Goal: Find specific page/section: Find specific page/section

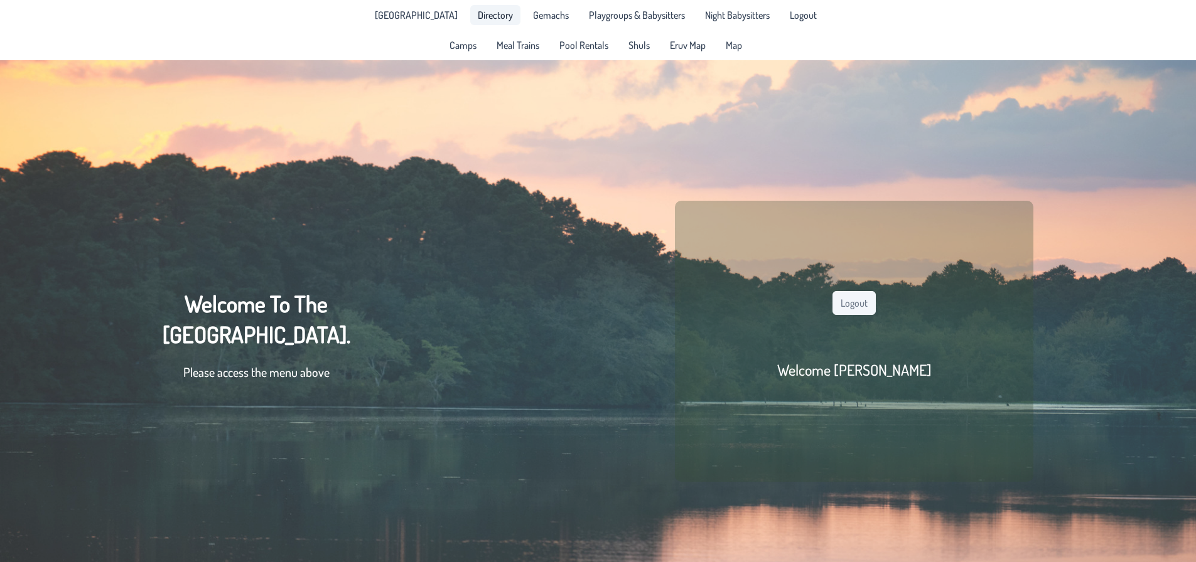
click at [489, 14] on span "Directory" at bounding box center [495, 15] width 35 height 10
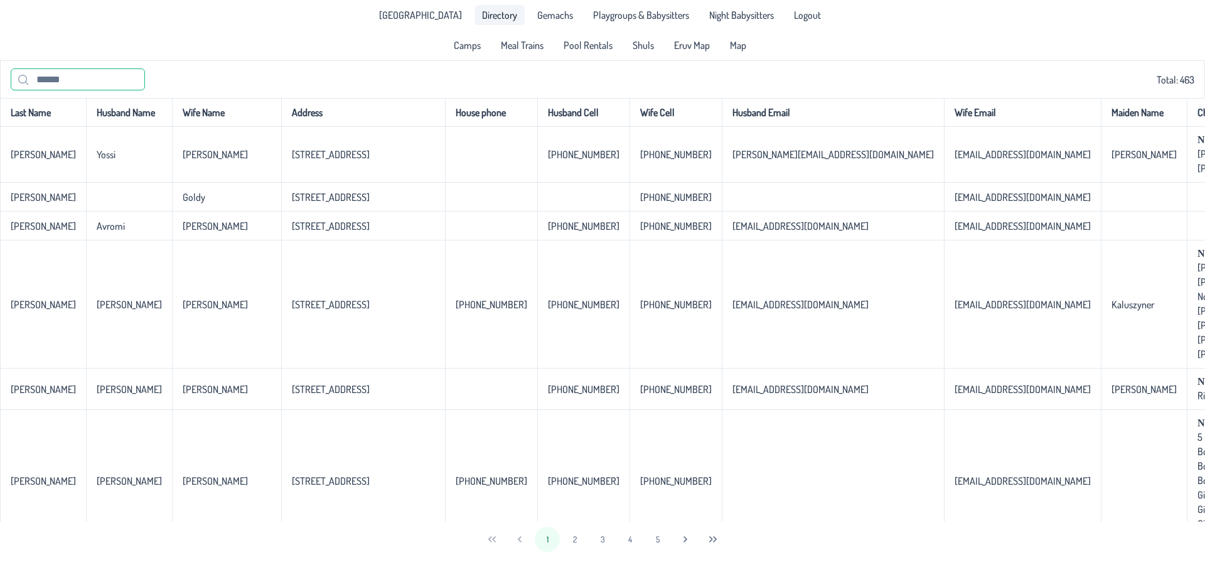
click at [50, 81] on input "text" at bounding box center [78, 79] width 134 height 22
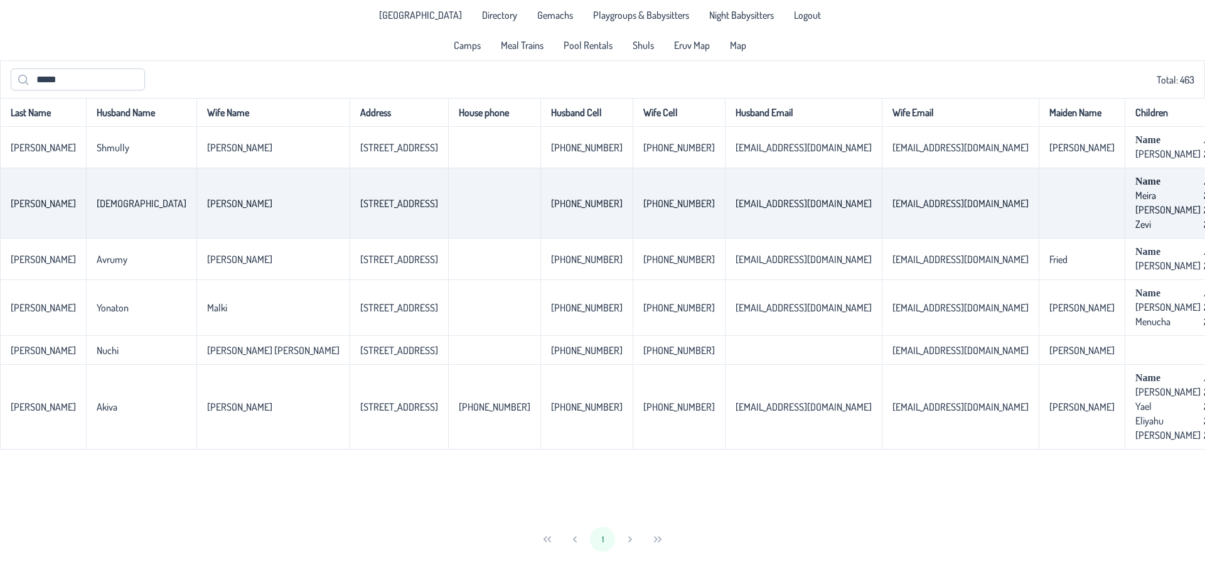
click at [601, 206] on p-celleditor "[EMAIL_ADDRESS][DOMAIN_NAME]" at bounding box center [961, 203] width 136 height 13
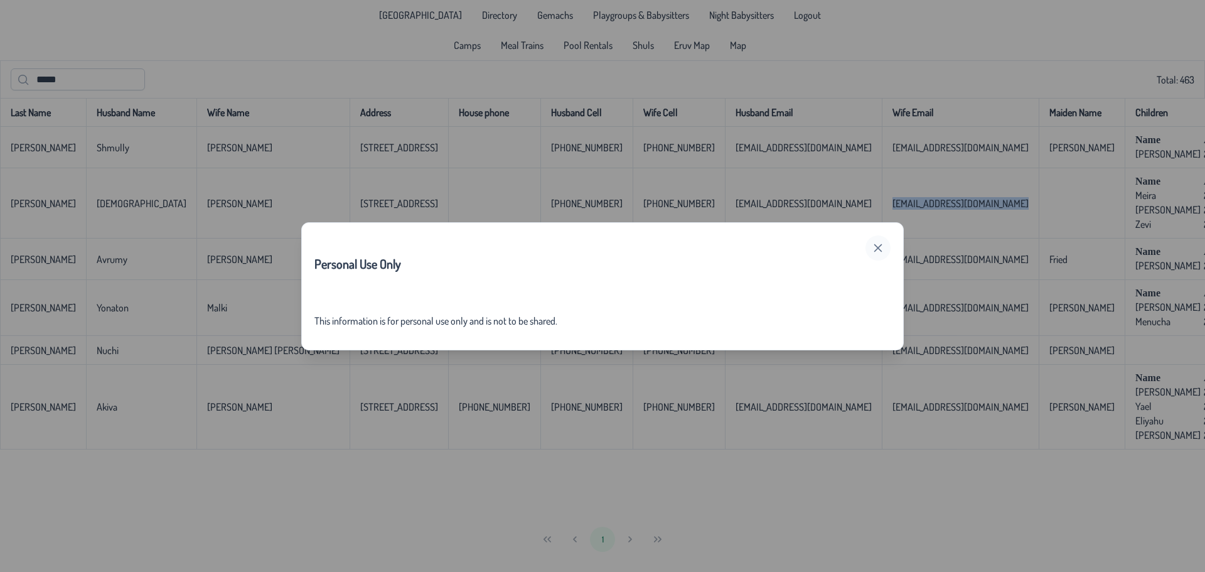
click at [601, 247] on icon "button" at bounding box center [878, 248] width 10 height 10
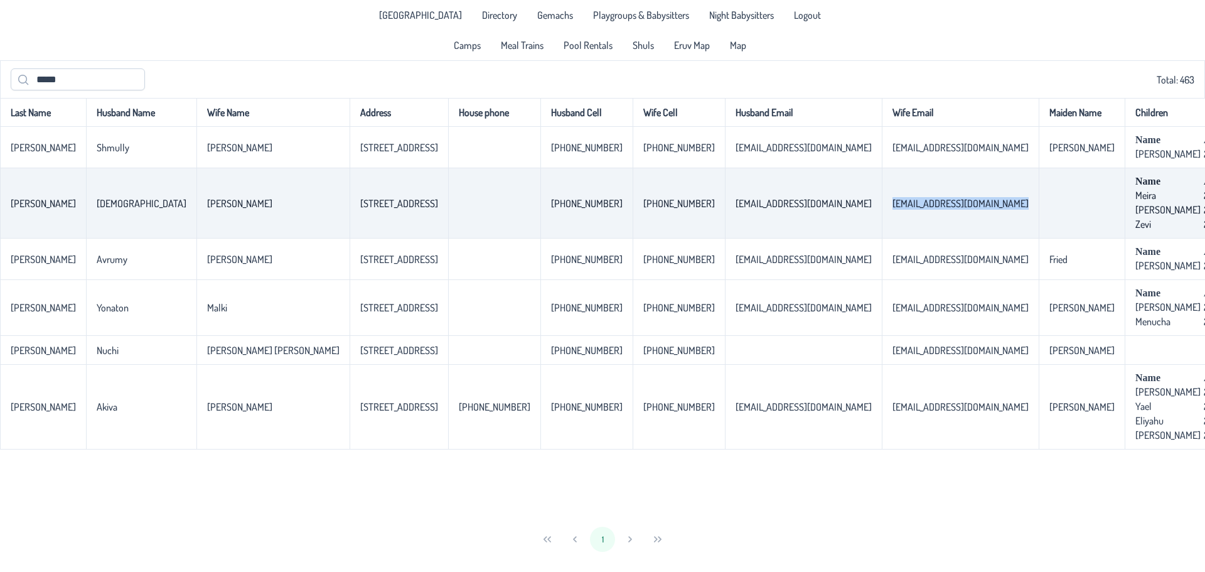
copy p-celleditor "[EMAIL_ADDRESS][DOMAIN_NAME]"
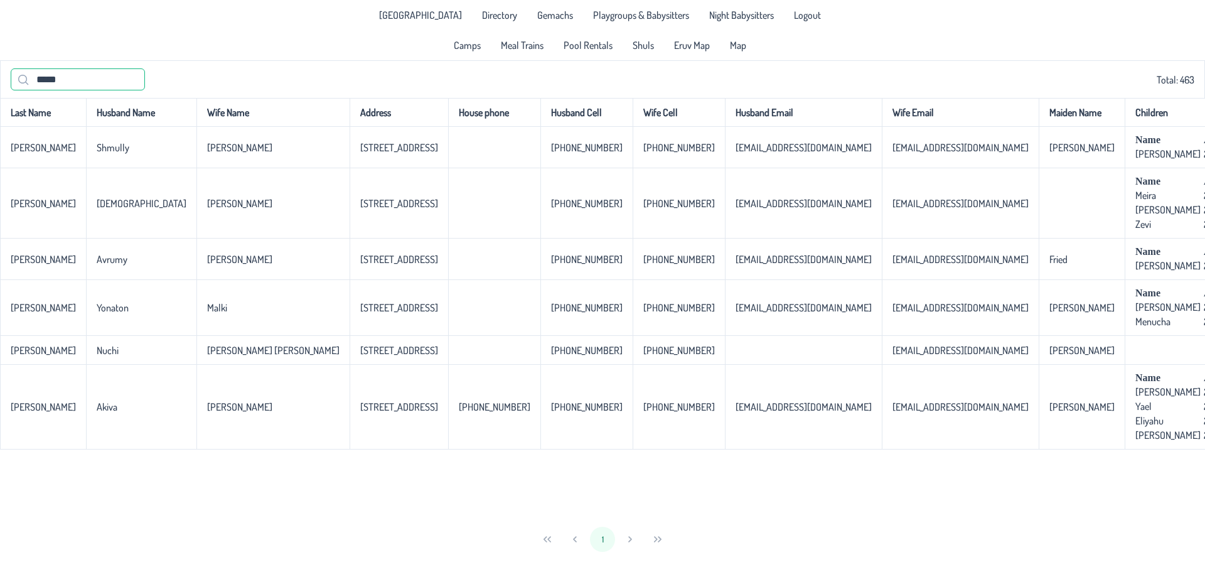
drag, startPoint x: 67, startPoint y: 81, endPoint x: 33, endPoint y: 83, distance: 34.0
click at [33, 83] on input "*****" at bounding box center [78, 79] width 134 height 22
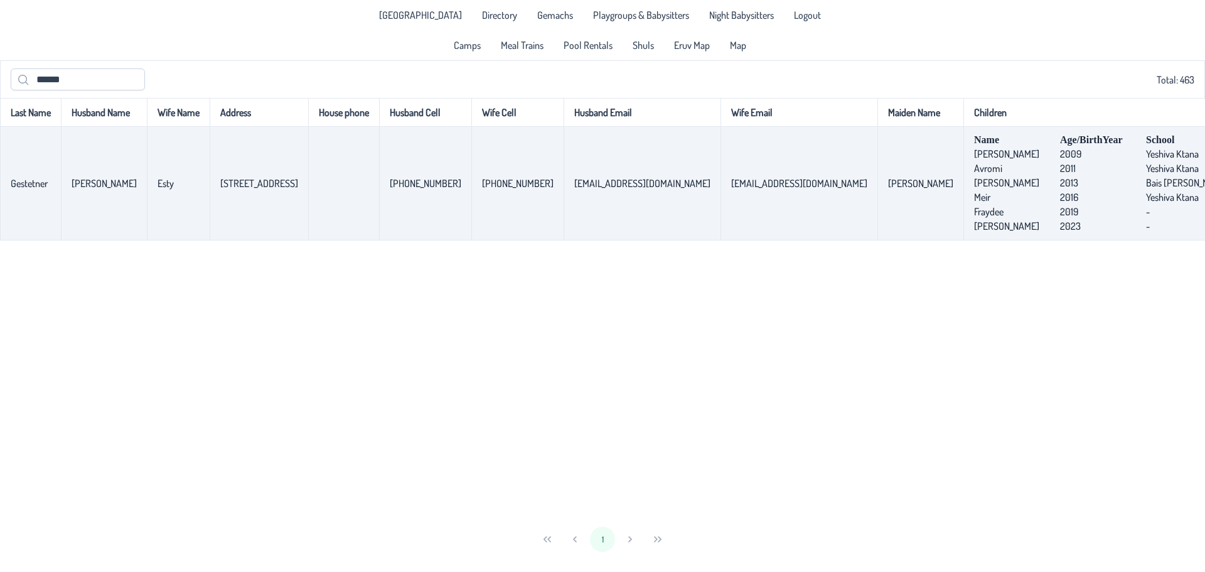
click at [601, 186] on p-celleditor "[EMAIL_ADDRESS][DOMAIN_NAME]" at bounding box center [799, 183] width 136 height 13
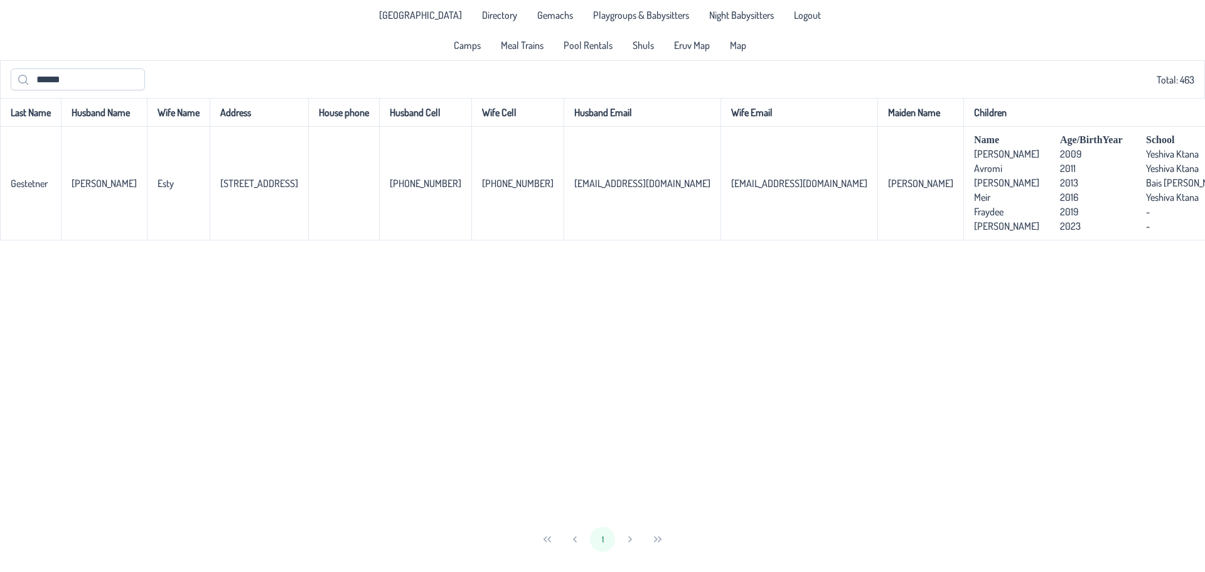
click at [601, 300] on div "Last Name Husband Name Wife Name Address House phone Husband Cell Wife Cell Hus…" at bounding box center [602, 310] width 1205 height 424
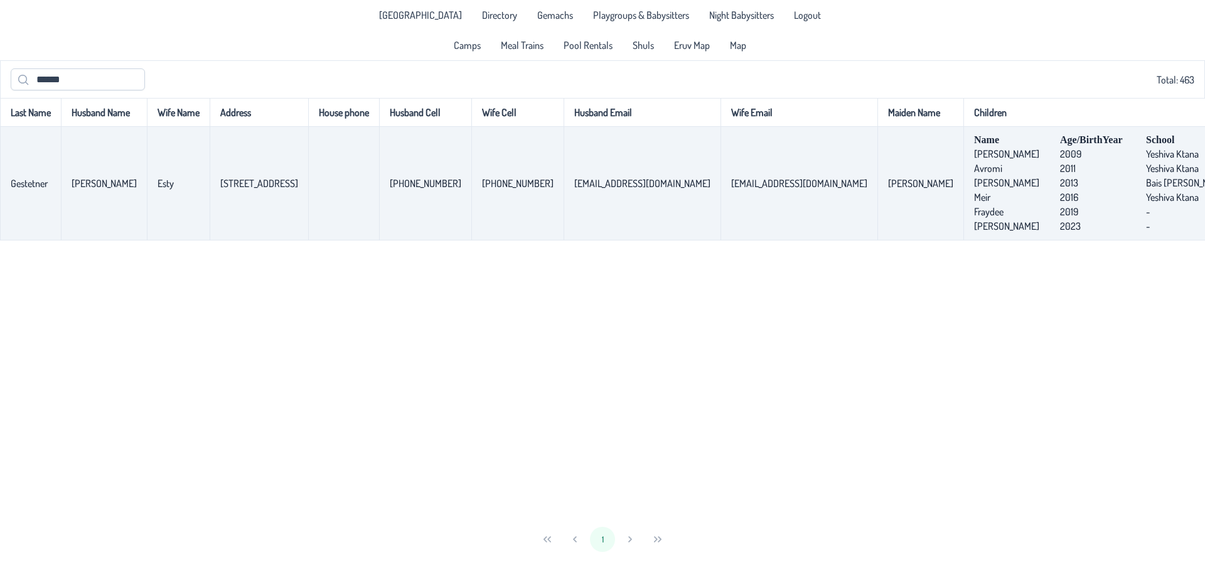
click at [601, 186] on p-celleditor "[EMAIL_ADDRESS][DOMAIN_NAME]" at bounding box center [799, 183] width 136 height 13
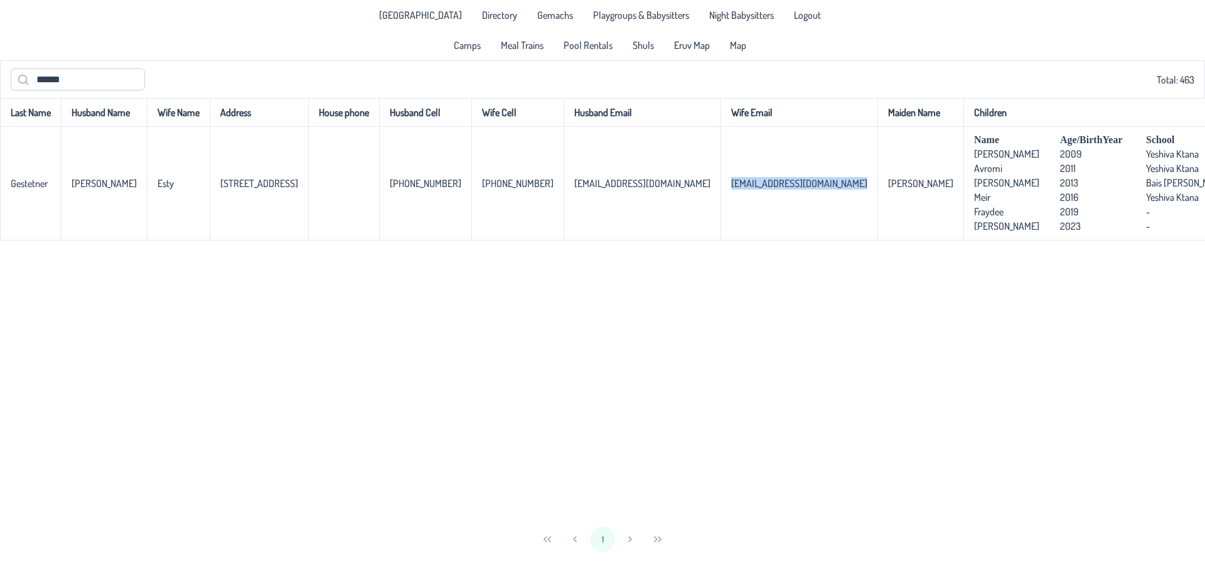
copy p-celleditor "[EMAIL_ADDRESS][DOMAIN_NAME]"
drag, startPoint x: 81, startPoint y: 82, endPoint x: 16, endPoint y: 76, distance: 65.0
click at [16, 76] on input "******" at bounding box center [78, 79] width 134 height 22
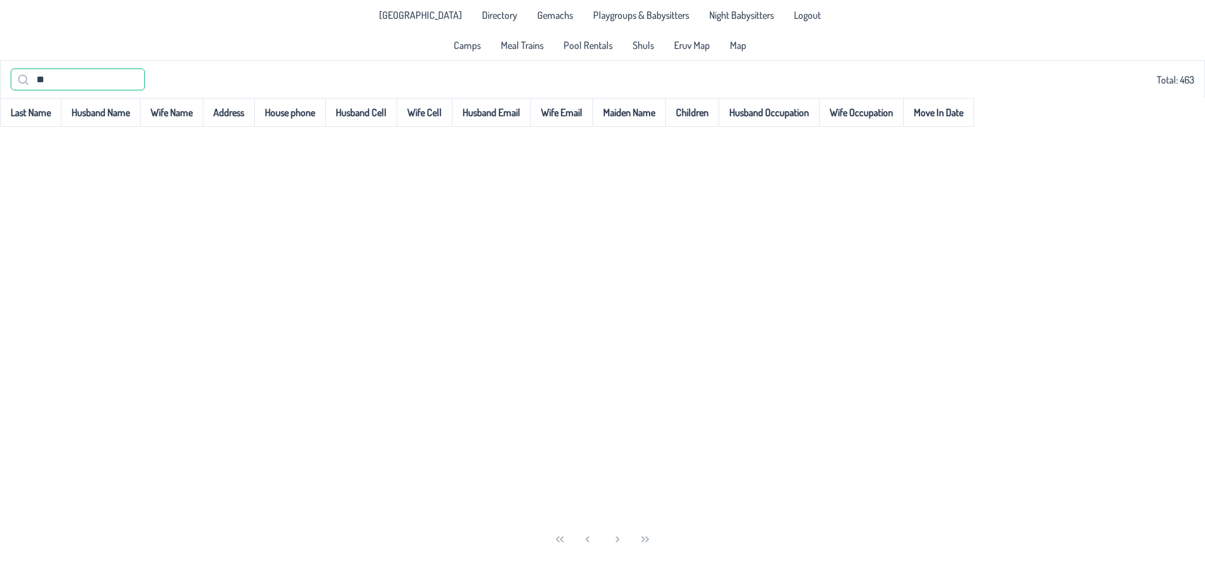
type input "*"
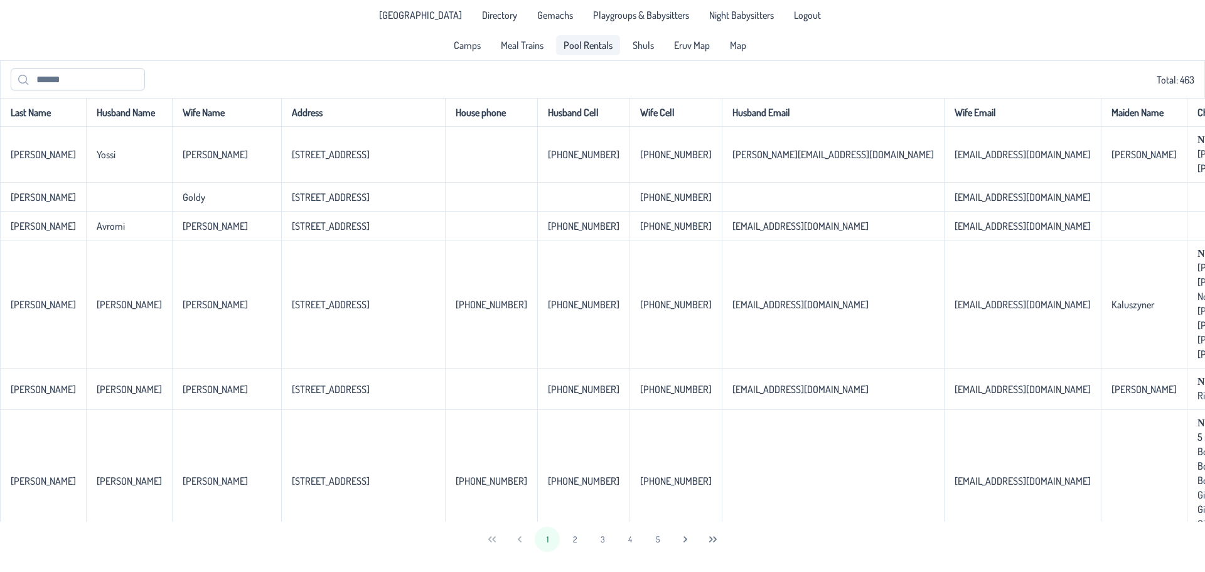
click at [575, 42] on span "Pool Rentals" at bounding box center [588, 45] width 49 height 10
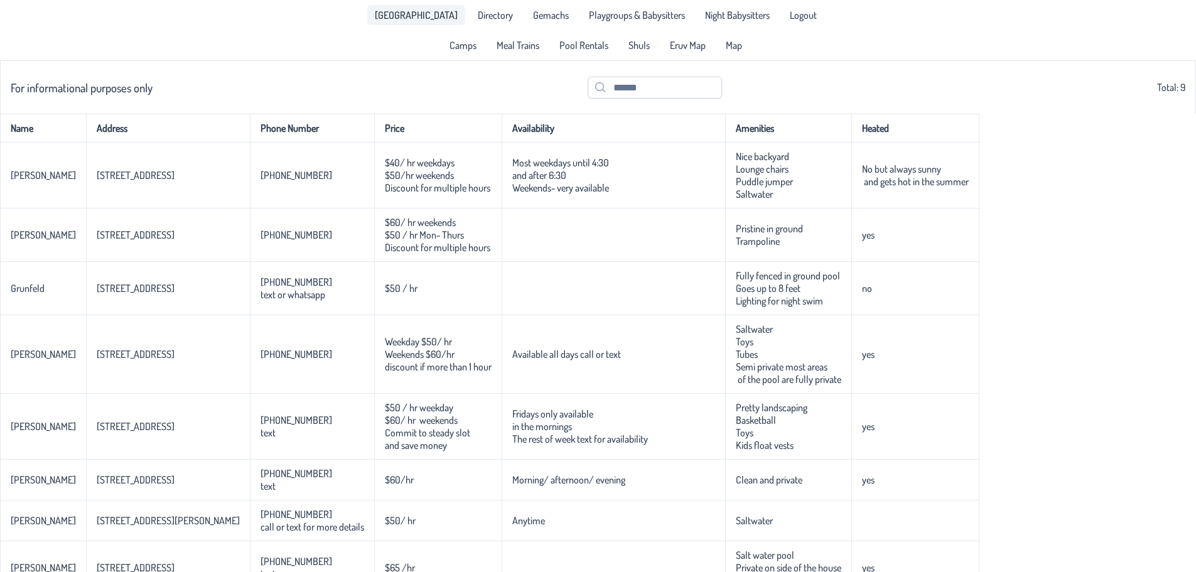
click at [415, 16] on span "[GEOGRAPHIC_DATA]" at bounding box center [416, 15] width 83 height 10
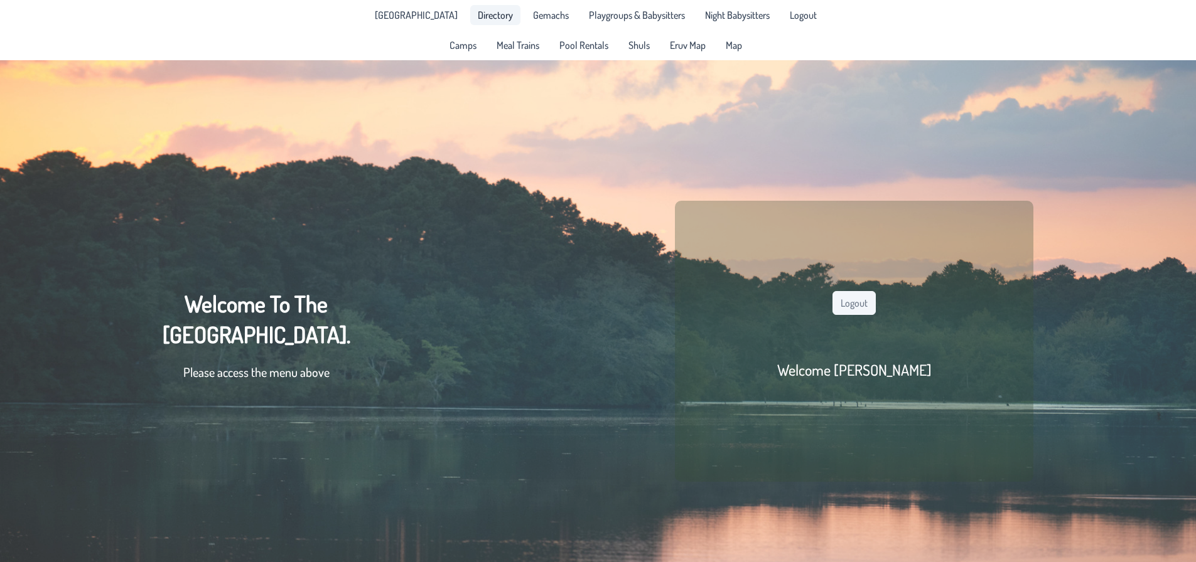
click at [493, 10] on span "Directory" at bounding box center [495, 15] width 35 height 10
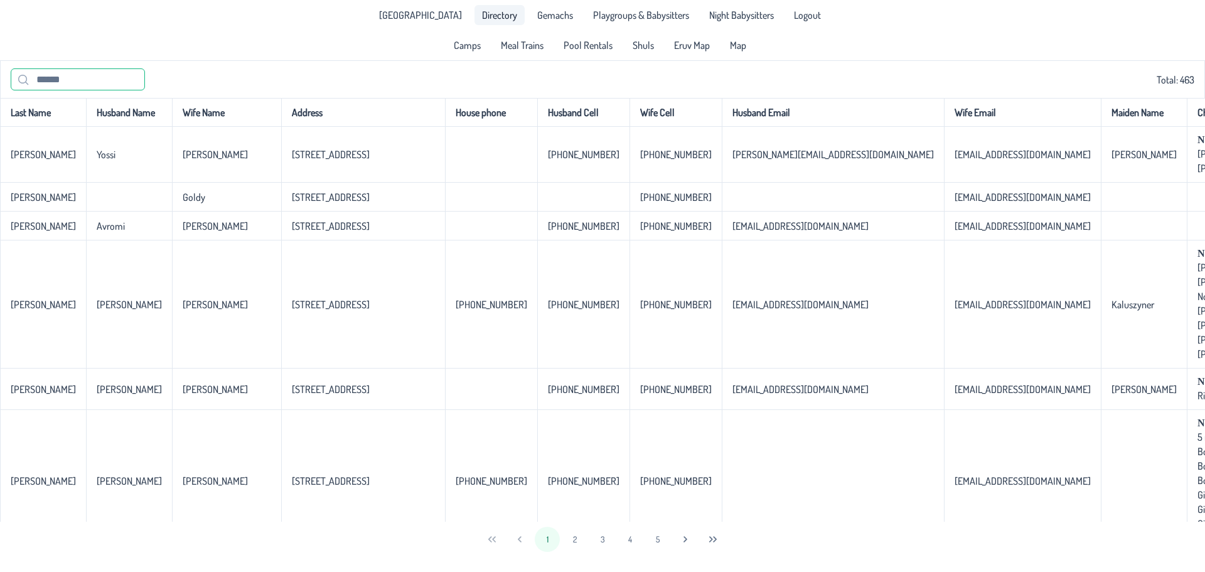
click at [75, 75] on input "text" at bounding box center [78, 79] width 134 height 22
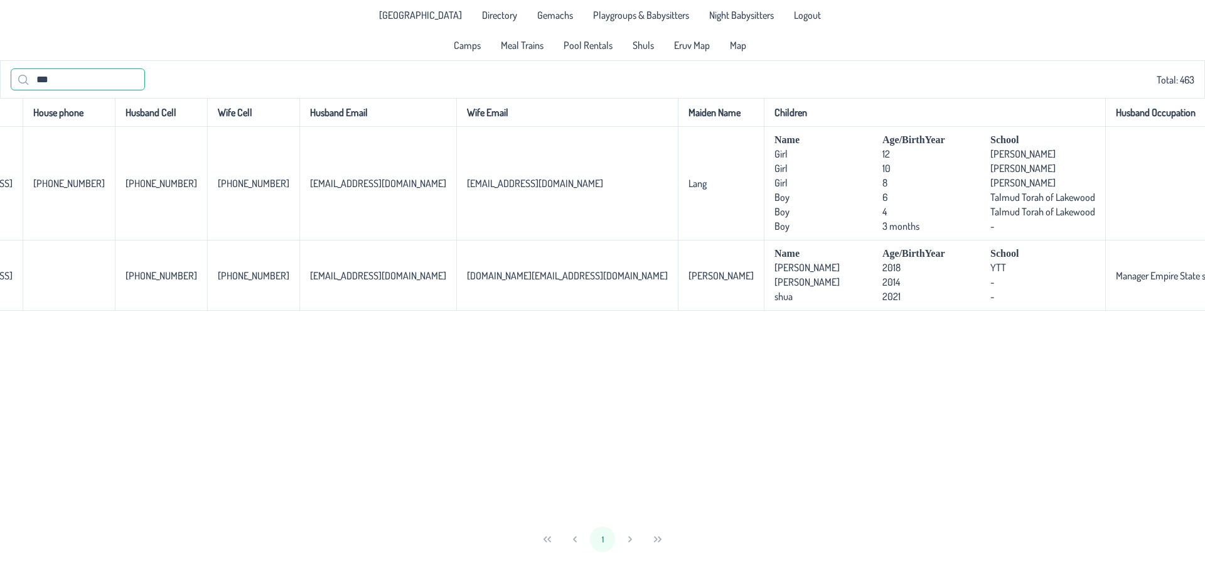
scroll to position [0, 343]
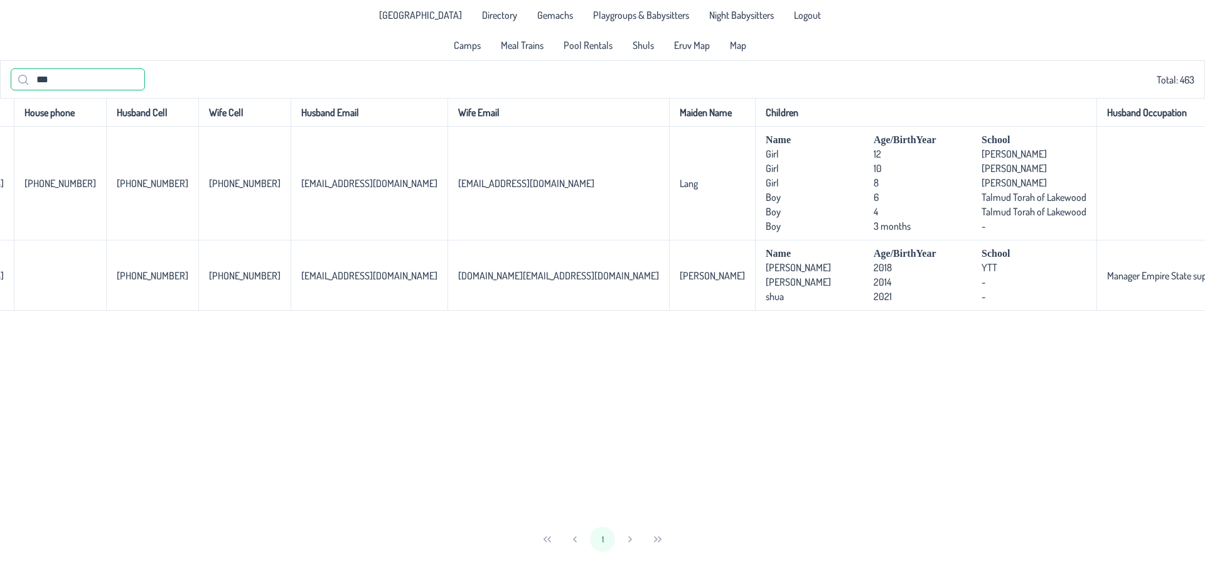
type input "***"
click at [569, 42] on span "Pool Rentals" at bounding box center [588, 45] width 49 height 10
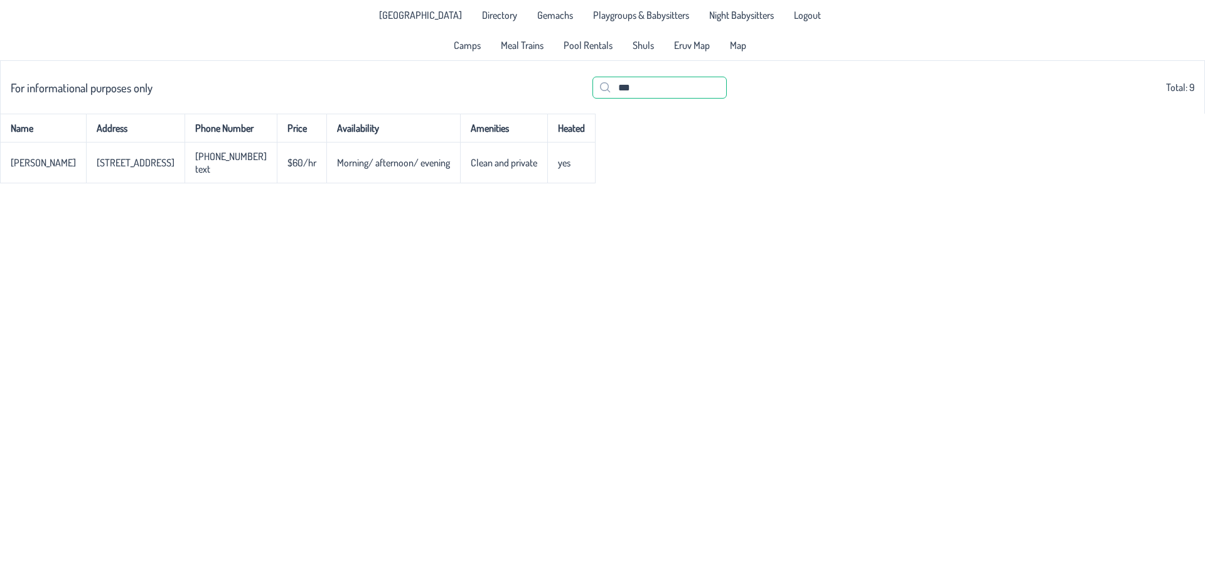
drag, startPoint x: 651, startPoint y: 87, endPoint x: 578, endPoint y: 94, distance: 73.2
click at [578, 94] on div "For informational purposes only *** Total: 9" at bounding box center [603, 87] width 1184 height 38
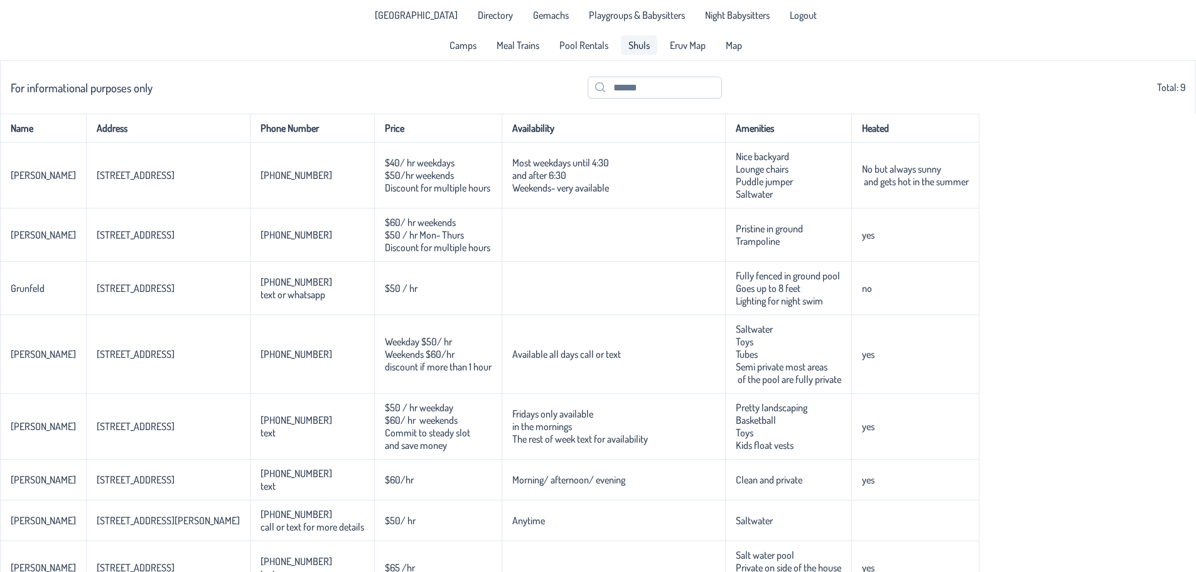
click at [601, 43] on span "Shuls" at bounding box center [638, 45] width 21 height 10
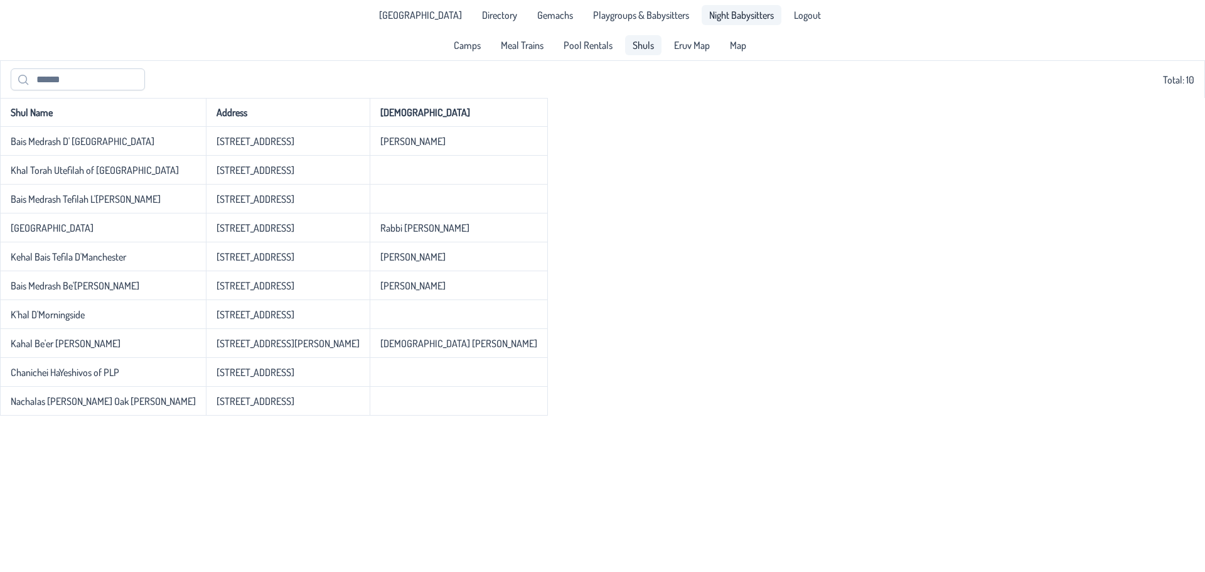
click at [601, 14] on span "Night Babysitters" at bounding box center [741, 15] width 65 height 10
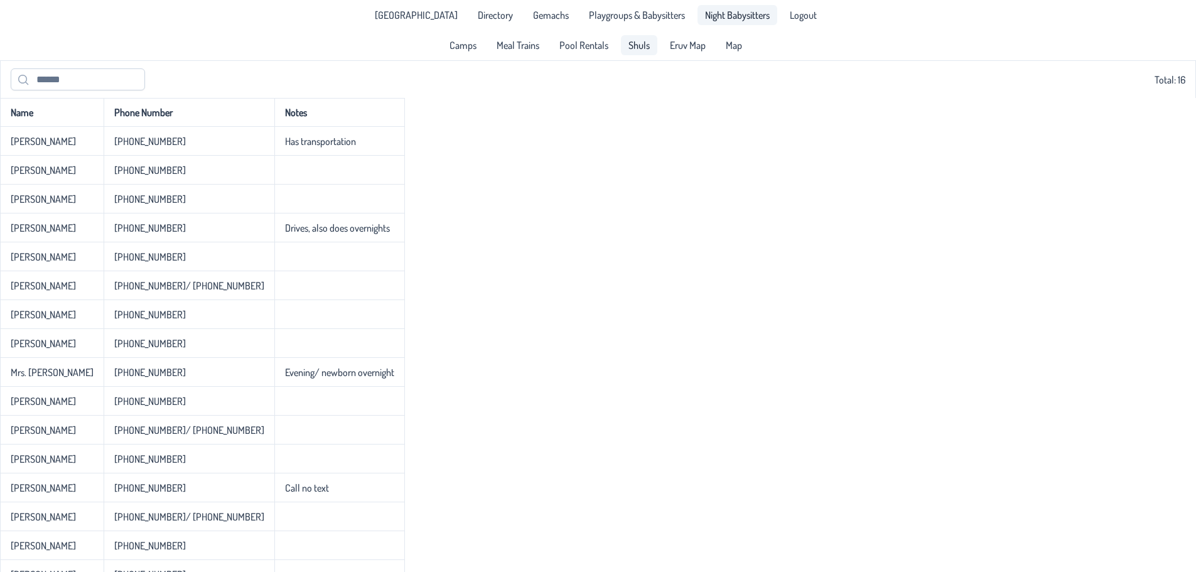
click at [601, 46] on span "Shuls" at bounding box center [638, 45] width 21 height 10
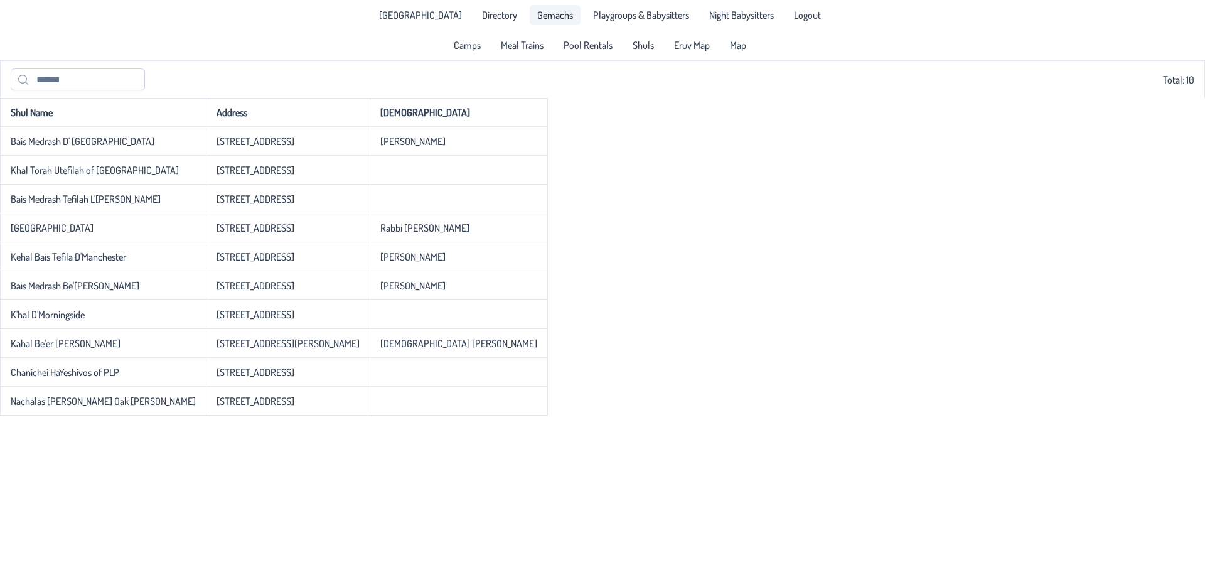
click at [545, 16] on span "Gemachs" at bounding box center [555, 15] width 36 height 10
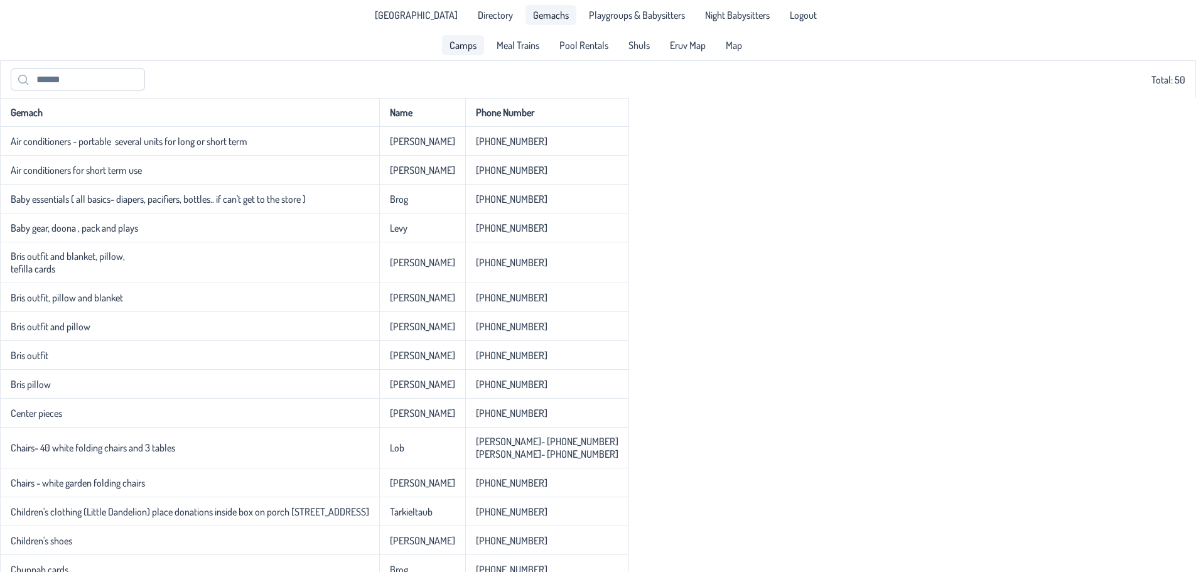
click at [454, 43] on span "Camps" at bounding box center [462, 45] width 27 height 10
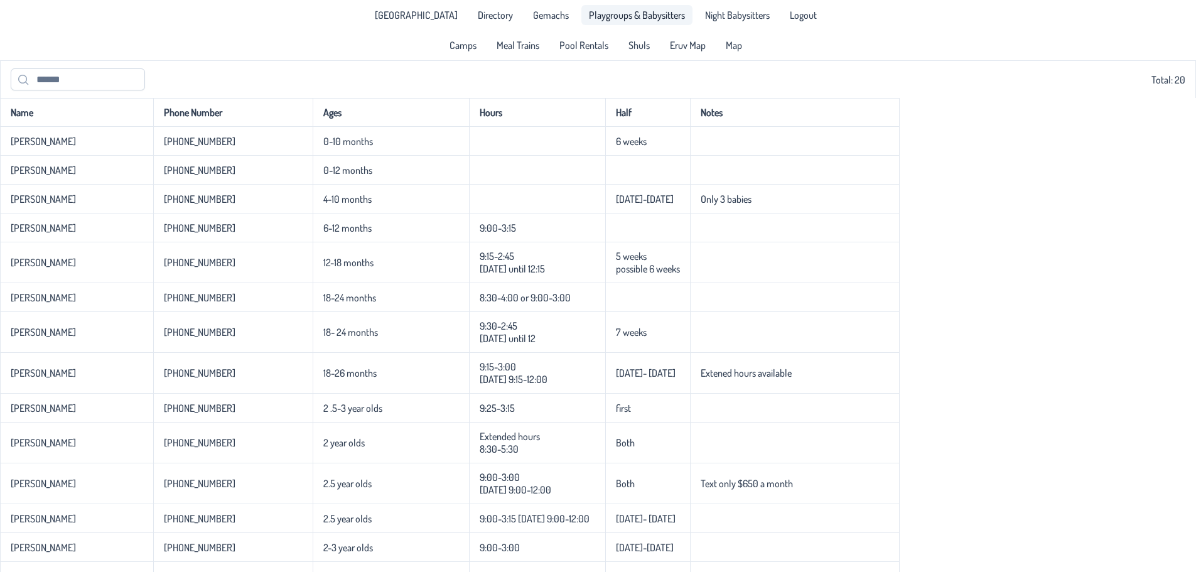
click at [589, 10] on span "Playgroups & Babysitters" at bounding box center [637, 15] width 96 height 10
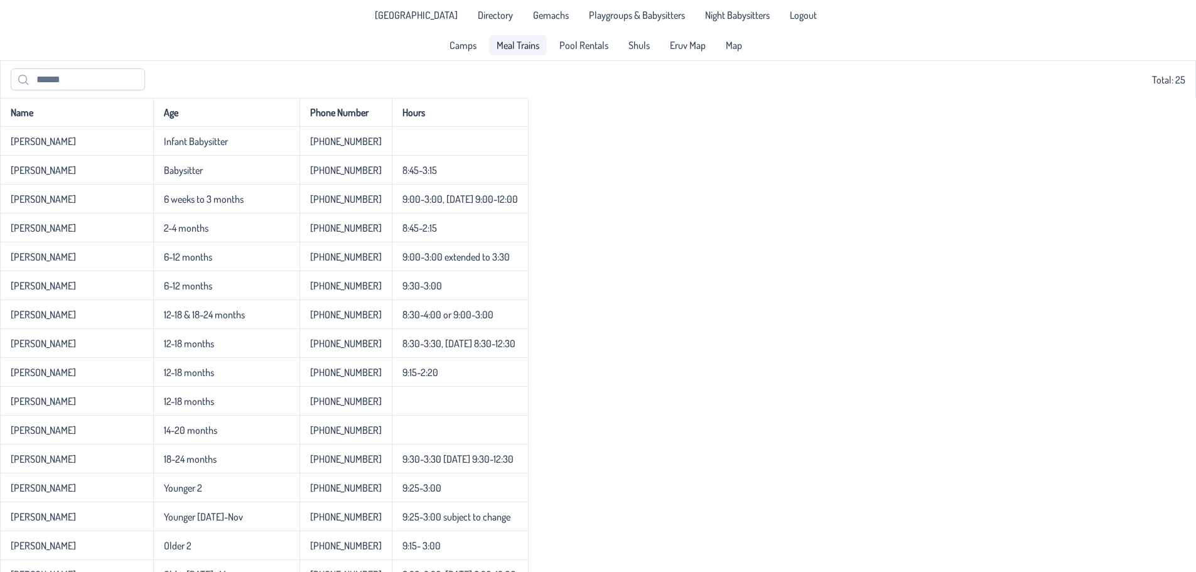
click at [510, 50] on span "Meal Trains" at bounding box center [517, 45] width 43 height 10
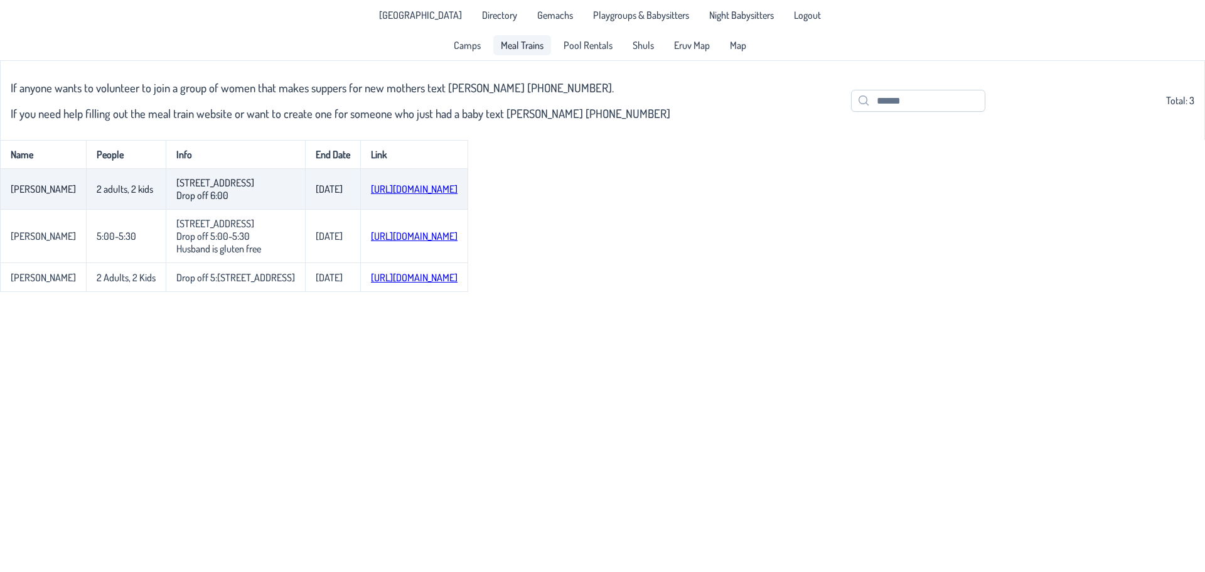
click at [448, 190] on link "[URL][DOMAIN_NAME]" at bounding box center [414, 189] width 87 height 13
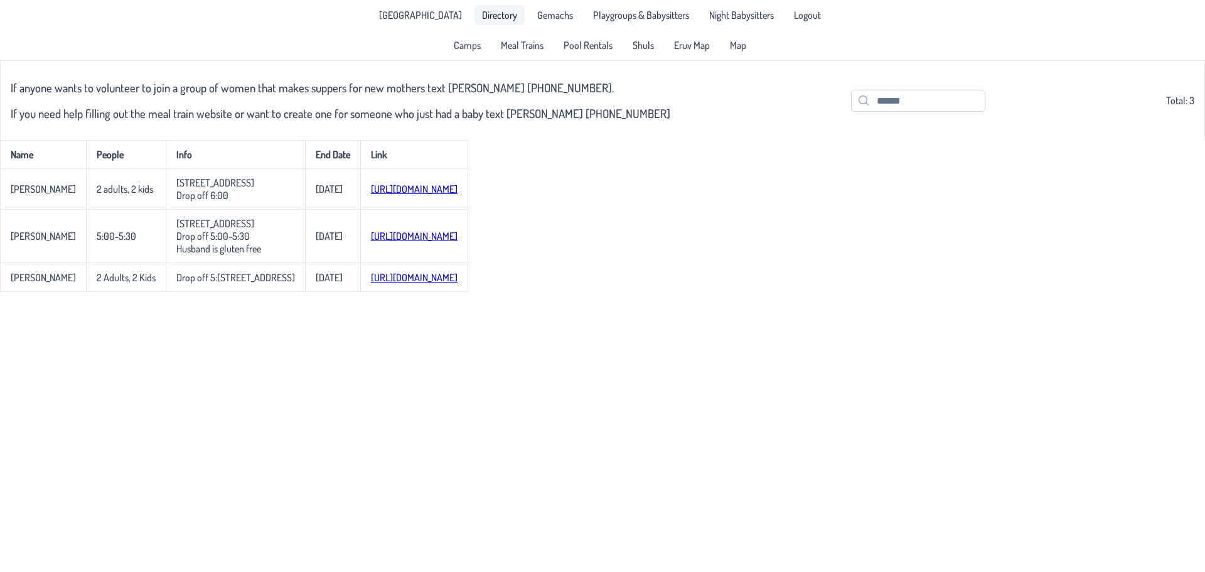
click at [500, 13] on span "Directory" at bounding box center [499, 15] width 35 height 10
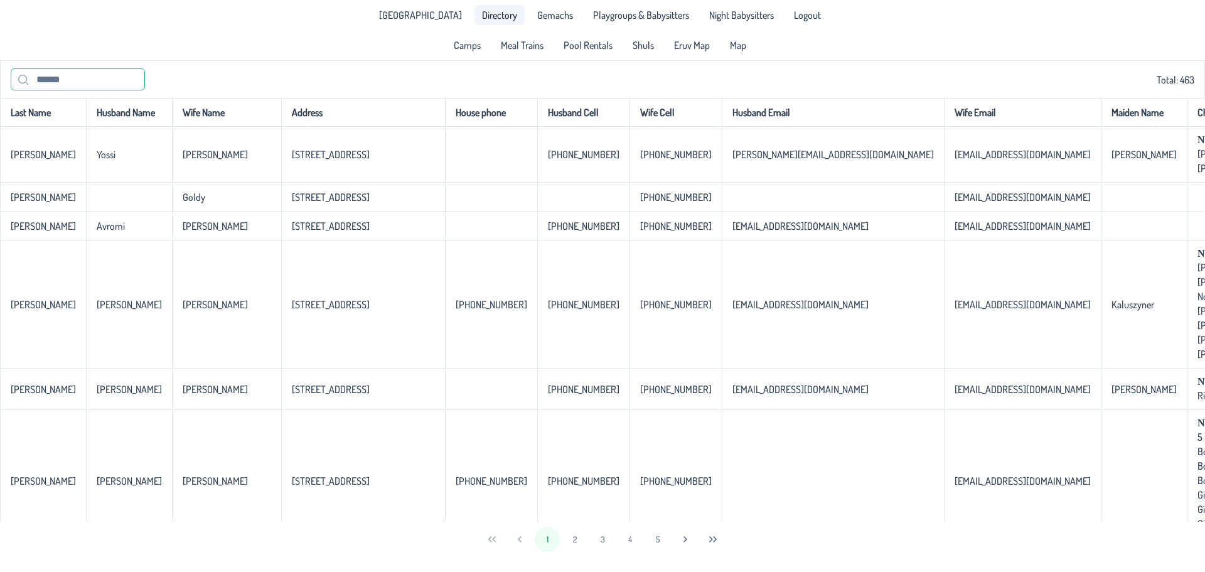
click at [102, 84] on input "text" at bounding box center [78, 79] width 134 height 22
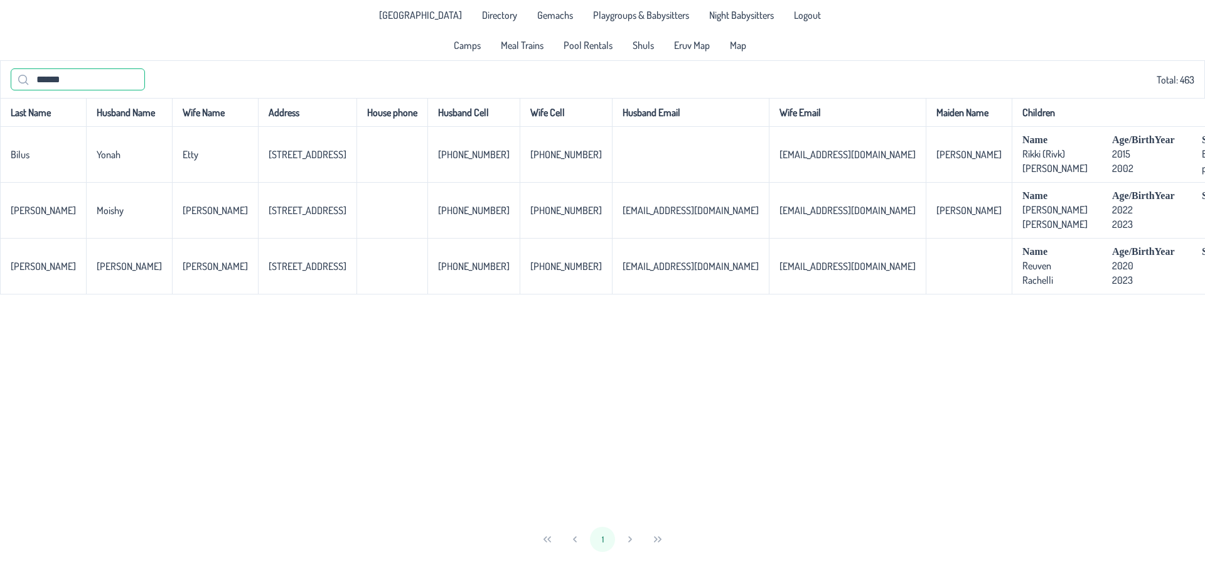
type input "******"
